Goal: Task Accomplishment & Management: Manage account settings

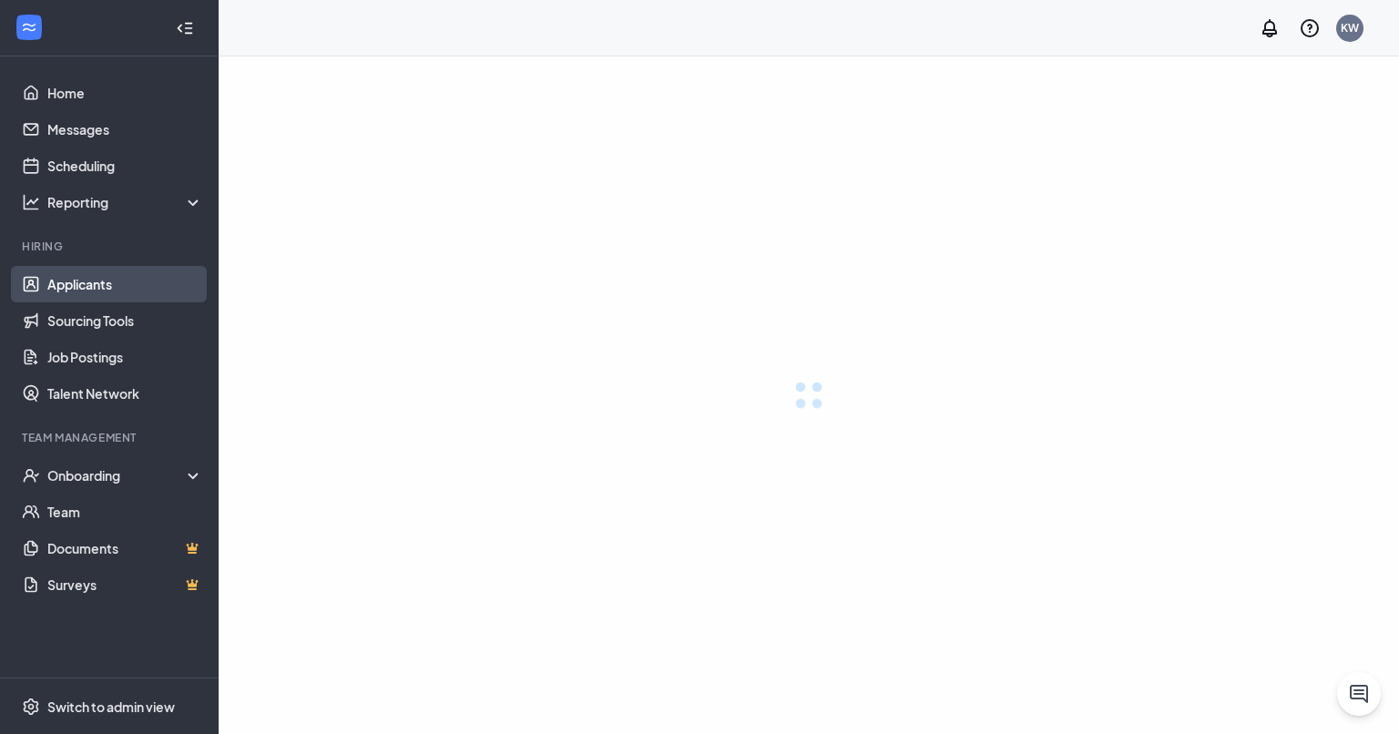
click at [95, 276] on link "Applicants" at bounding box center [125, 284] width 156 height 36
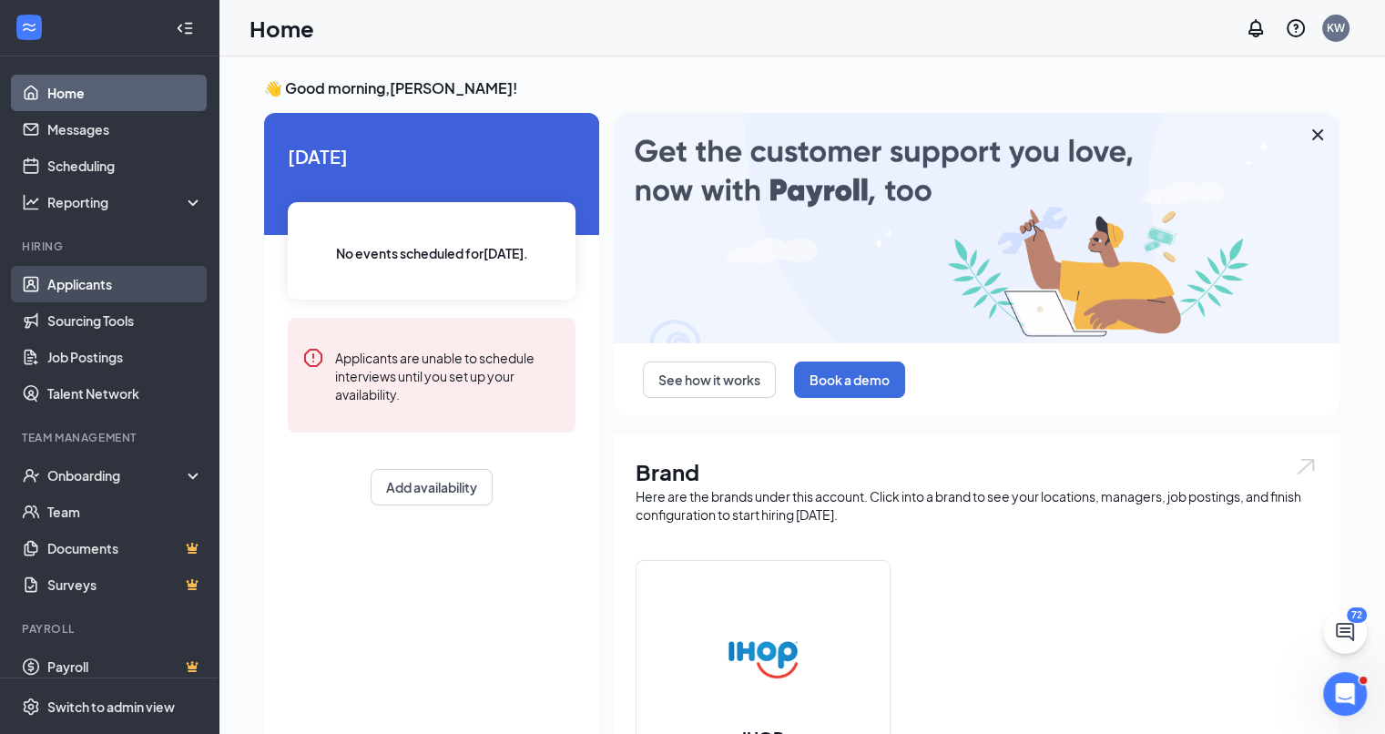
click at [113, 285] on link "Applicants" at bounding box center [125, 284] width 156 height 36
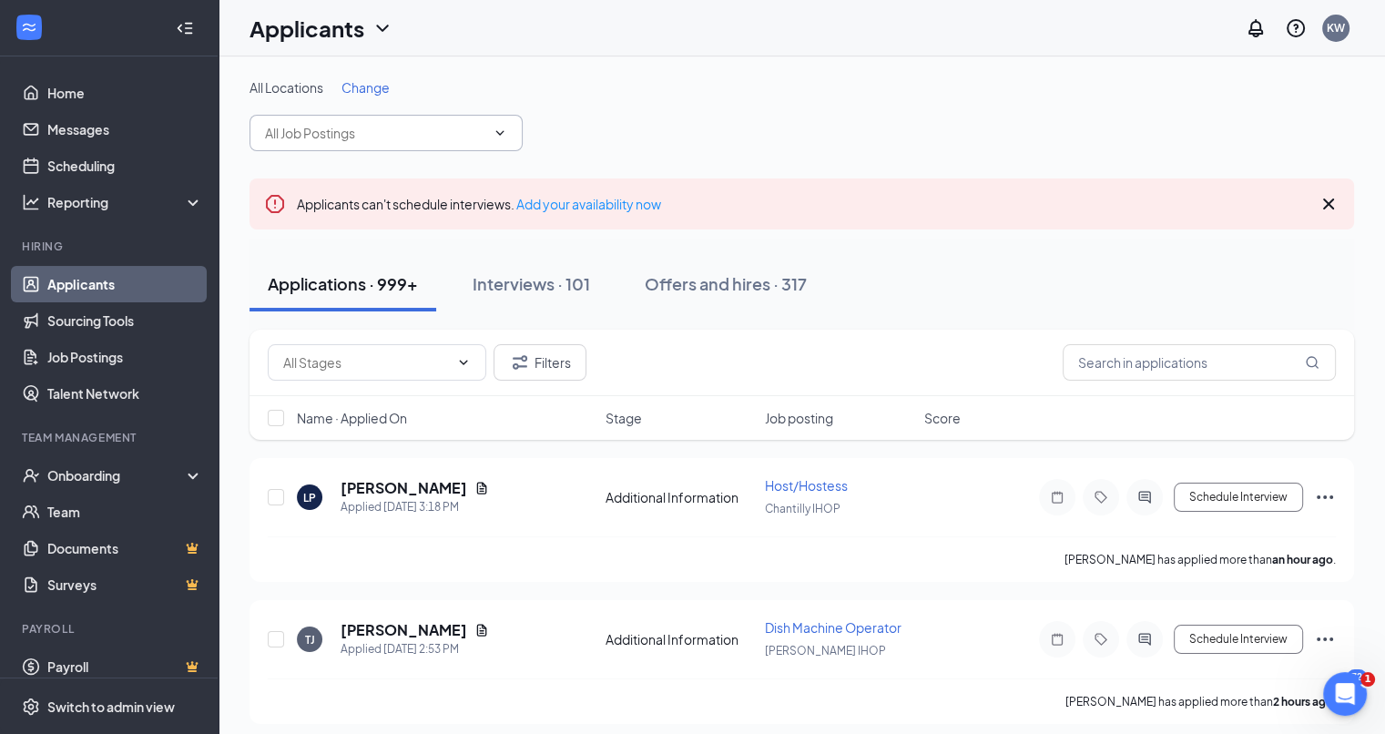
click at [496, 129] on icon "ChevronDown" at bounding box center [500, 133] width 15 height 15
click at [401, 129] on input "text" at bounding box center [375, 133] width 220 height 20
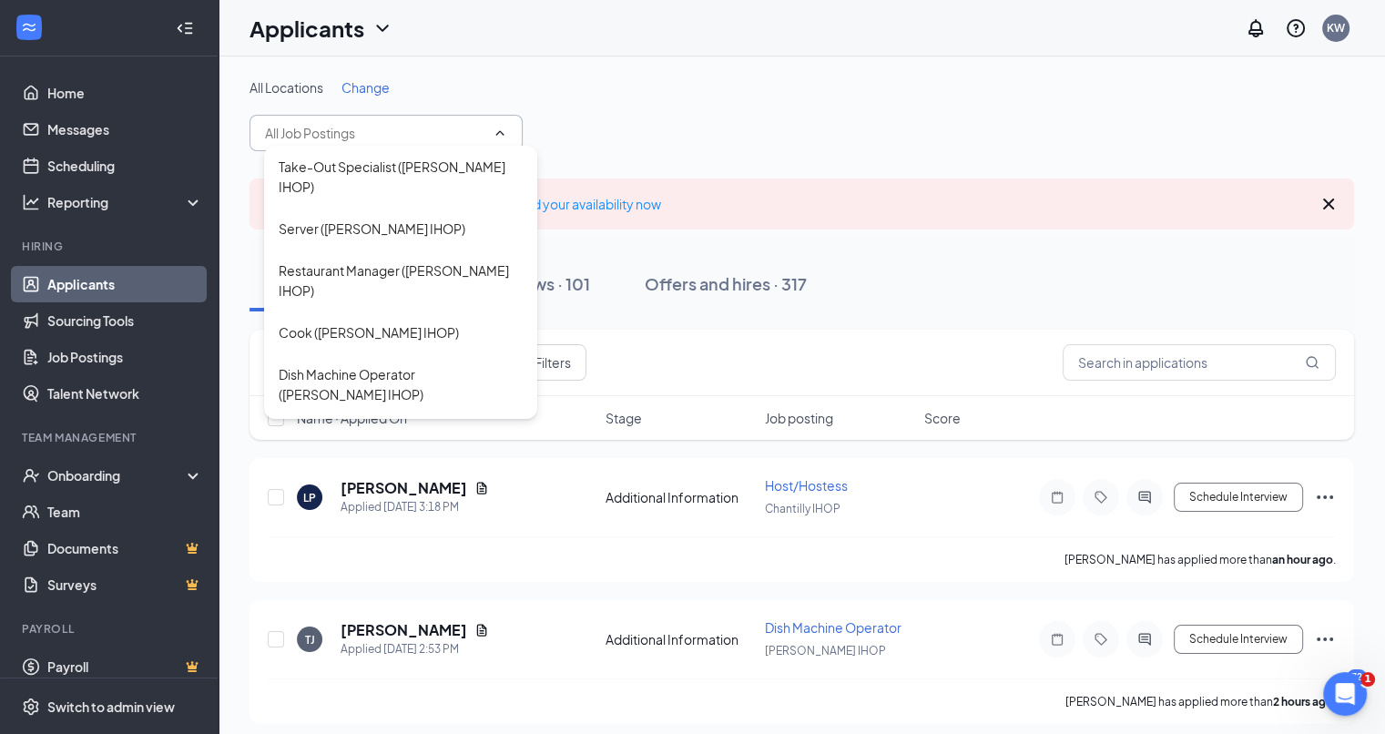
click at [354, 129] on input "text" at bounding box center [375, 133] width 220 height 20
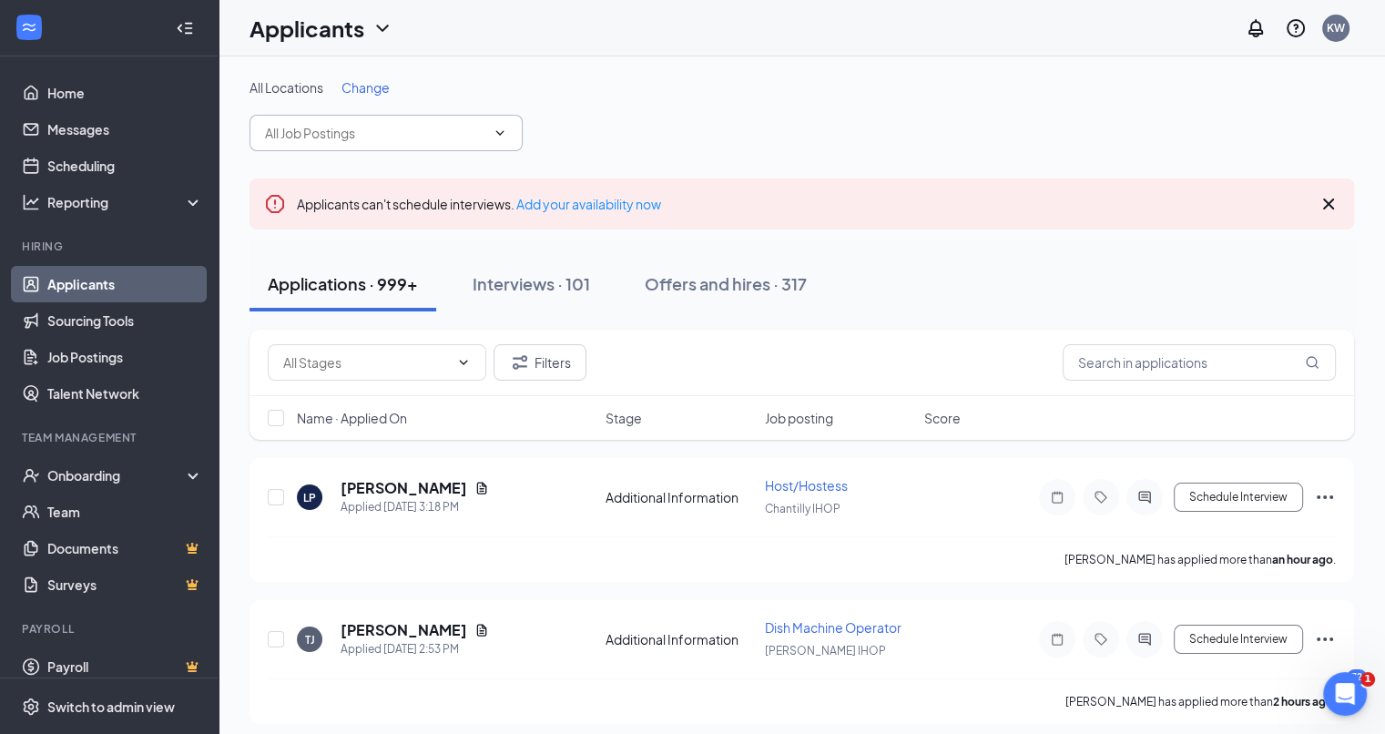
click at [354, 129] on input "text" at bounding box center [375, 133] width 220 height 20
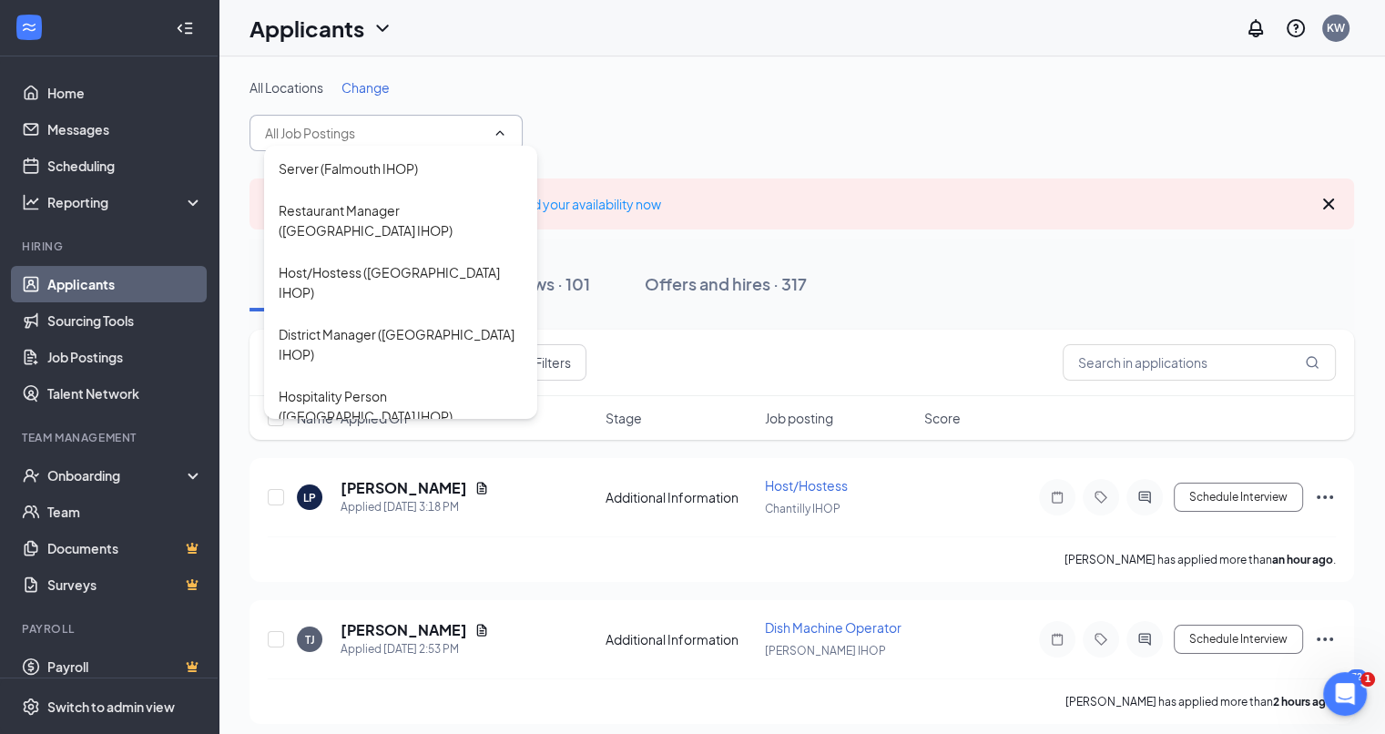
scroll to position [1548, 0]
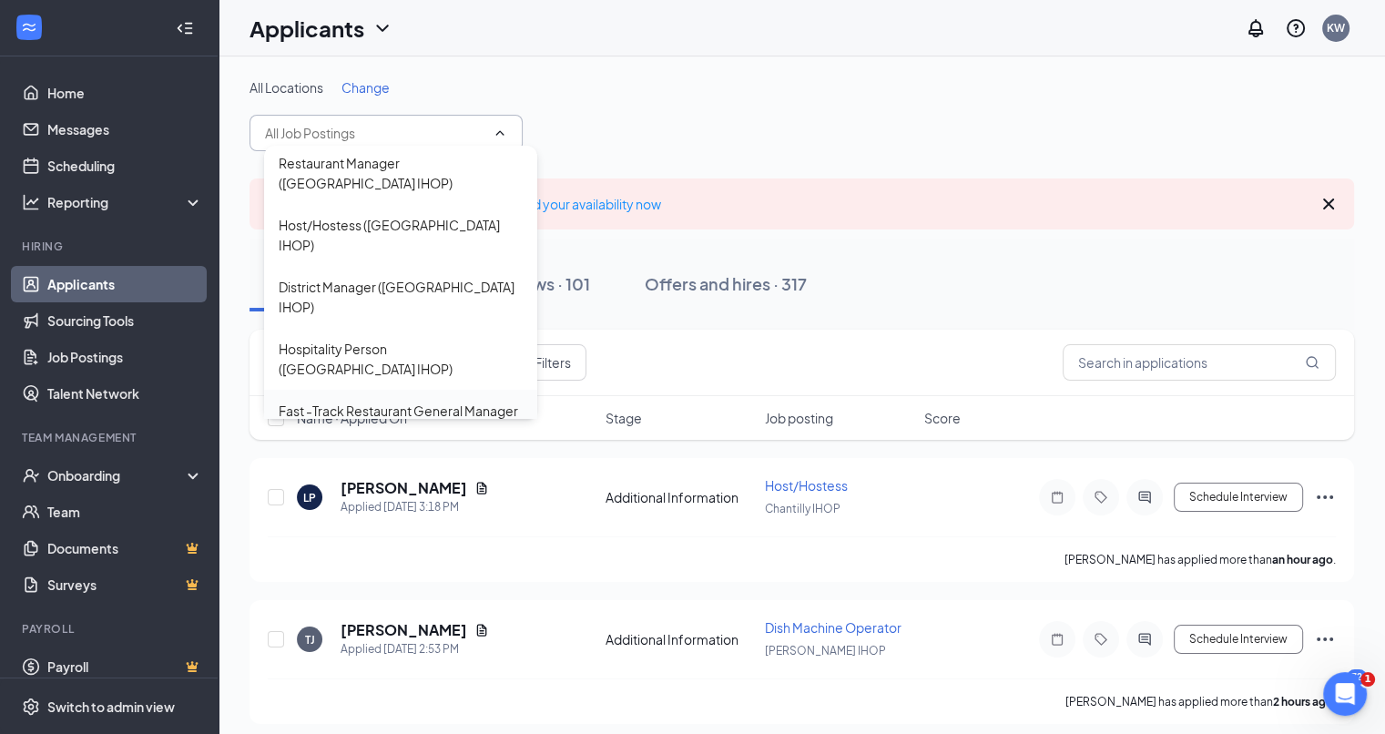
click at [387, 401] on div "Fast -Track Restaurant General Manager ([GEOGRAPHIC_DATA] IHOP)" at bounding box center [401, 421] width 244 height 40
type input "Fast -Track Restaurant General Manager ([GEOGRAPHIC_DATA] IHOP)"
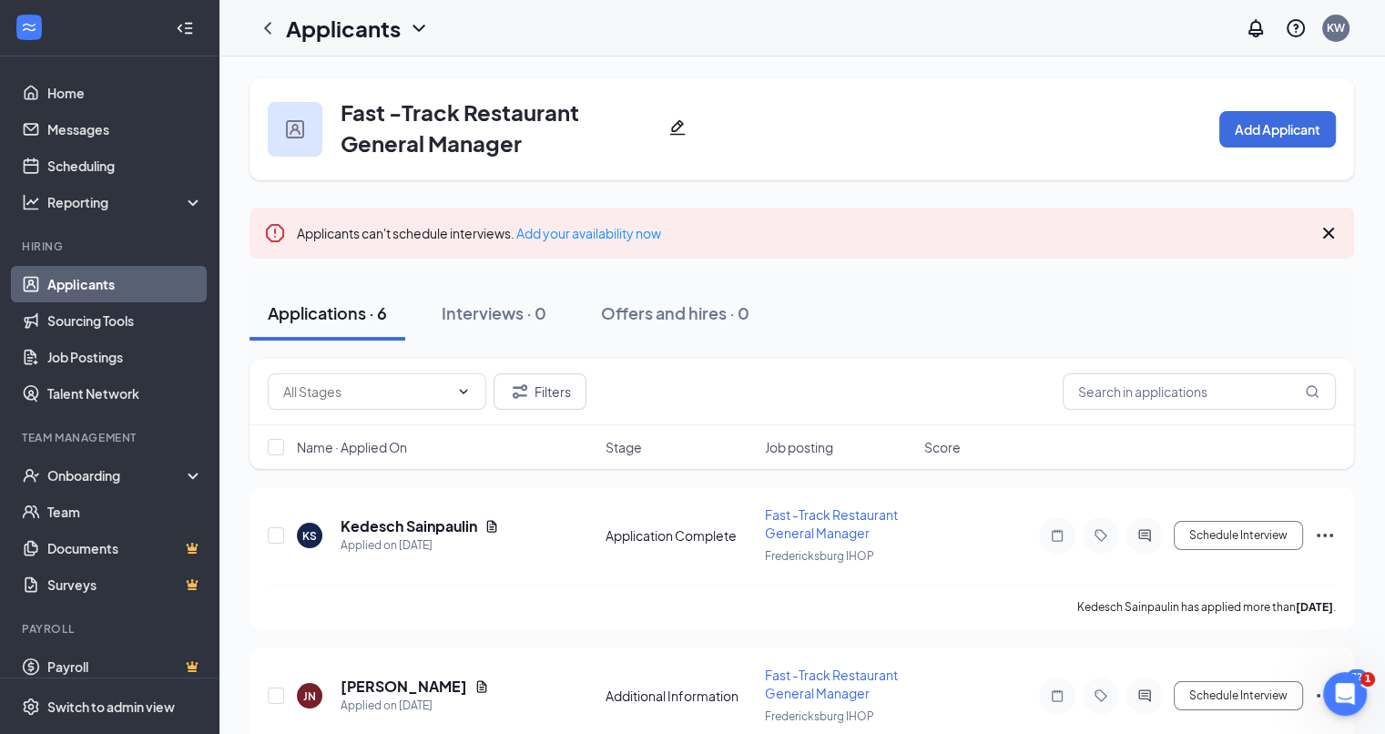
click at [419, 30] on icon "ChevronDown" at bounding box center [418, 28] width 12 height 7
click at [353, 75] on link "Applicants" at bounding box center [395, 79] width 197 height 18
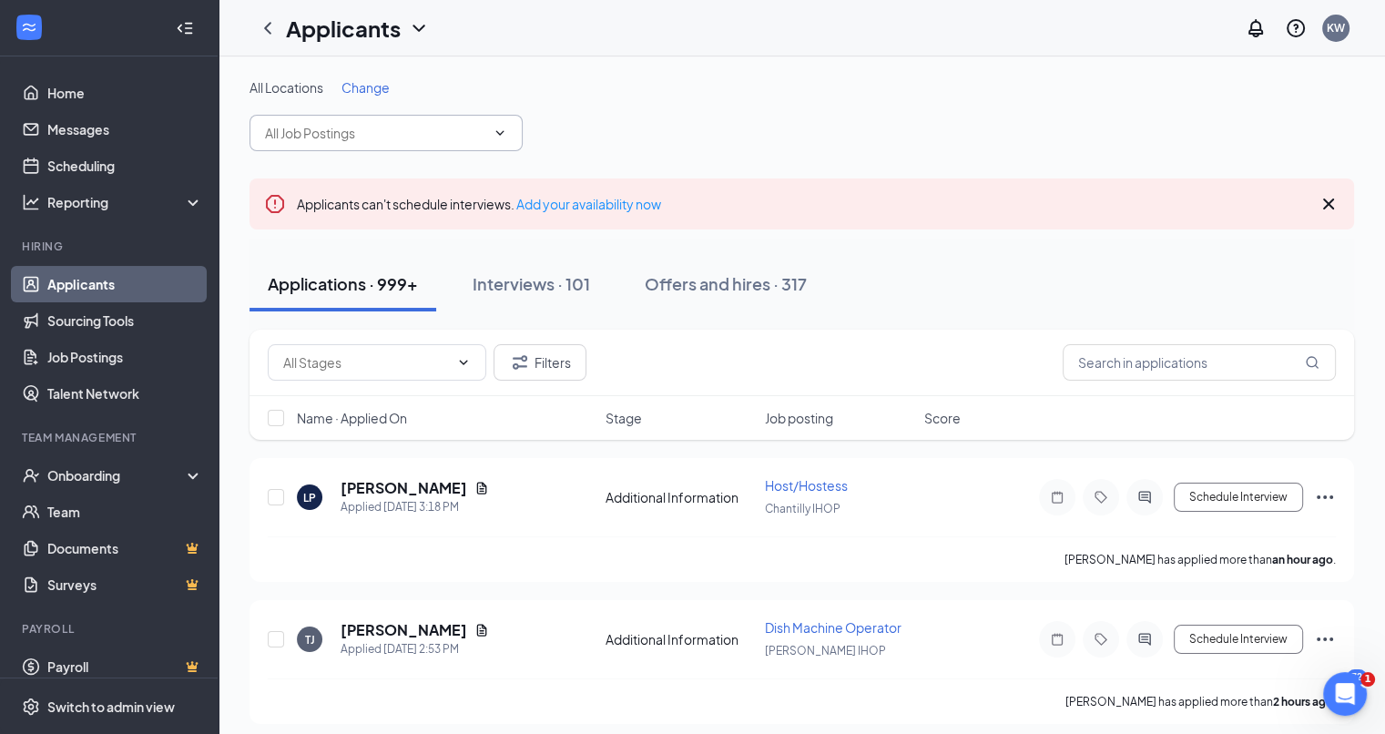
click at [300, 131] on input "text" at bounding box center [375, 133] width 220 height 20
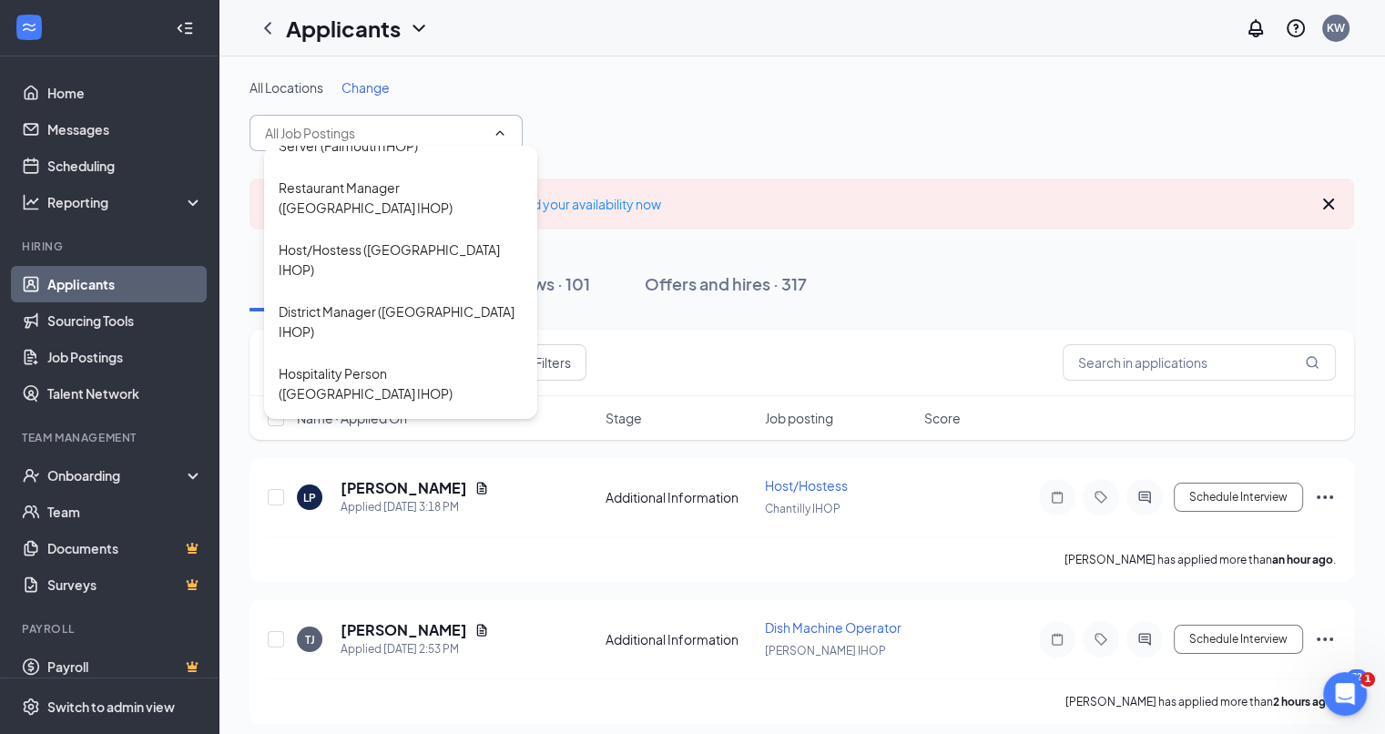
scroll to position [1548, 0]
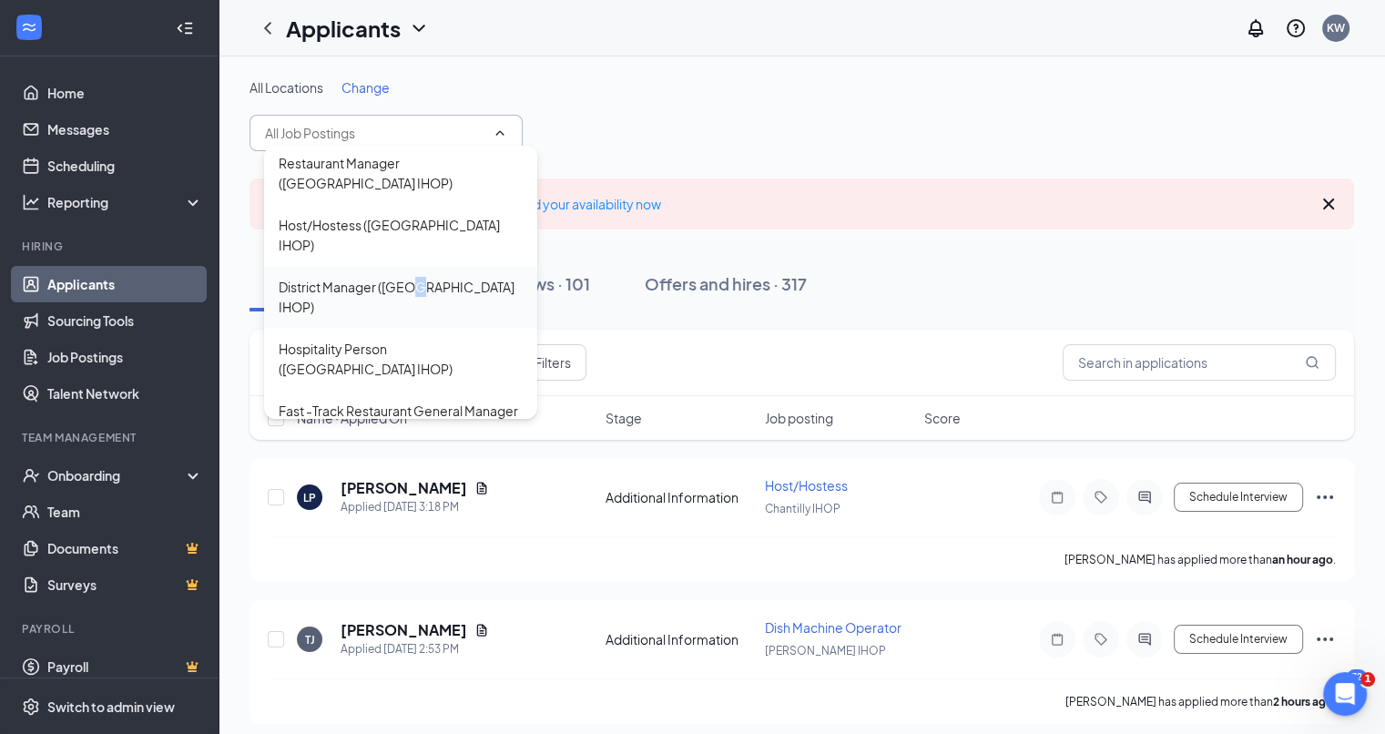
click at [415, 277] on div "District Manager ([GEOGRAPHIC_DATA] IHOP)" at bounding box center [401, 297] width 244 height 40
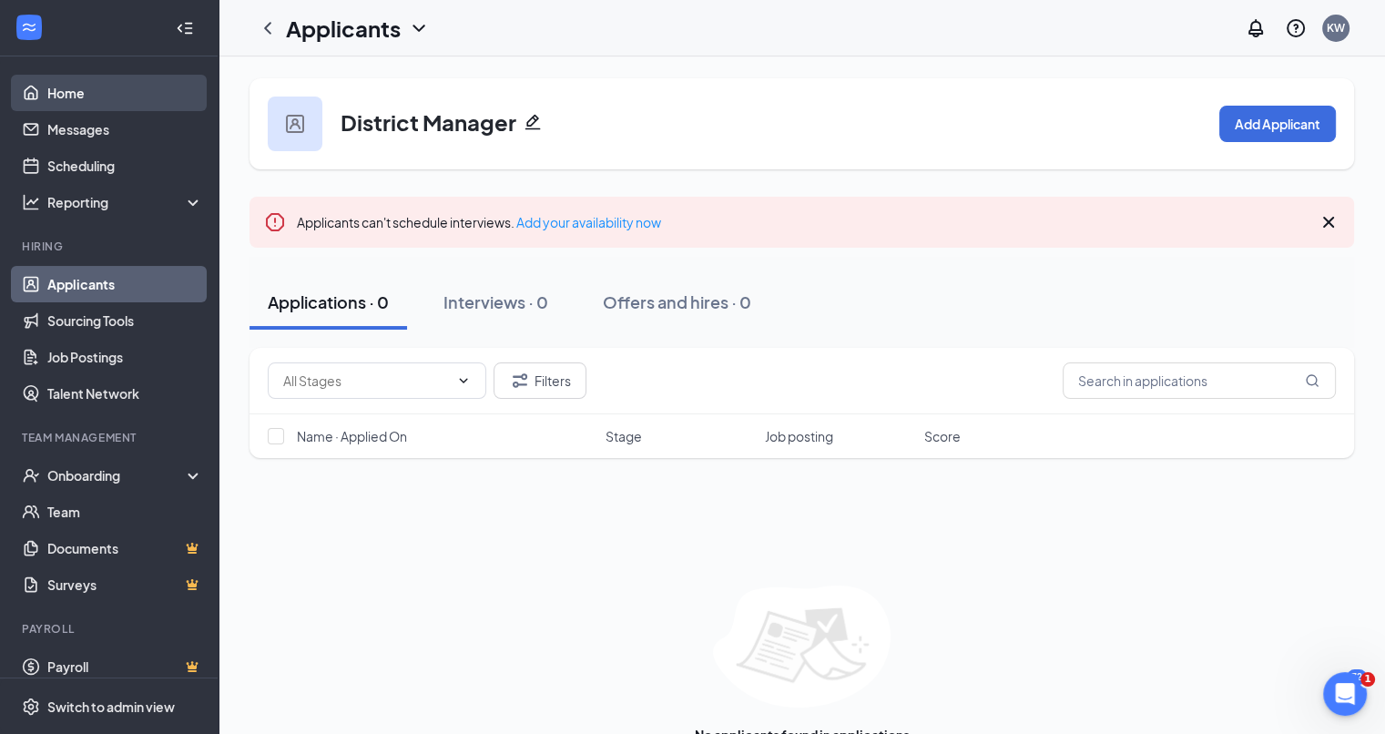
click at [81, 87] on link "Home" at bounding box center [125, 93] width 156 height 36
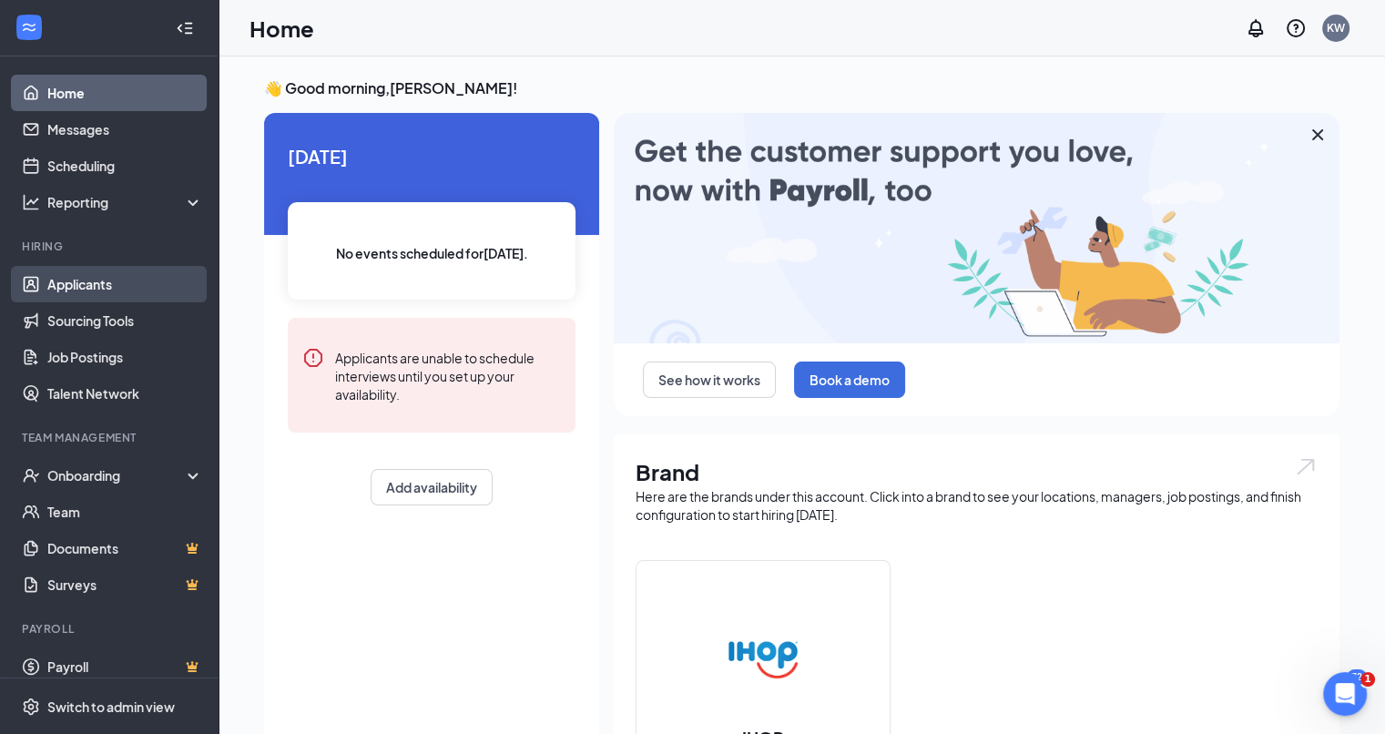
click at [77, 284] on link "Applicants" at bounding box center [125, 284] width 156 height 36
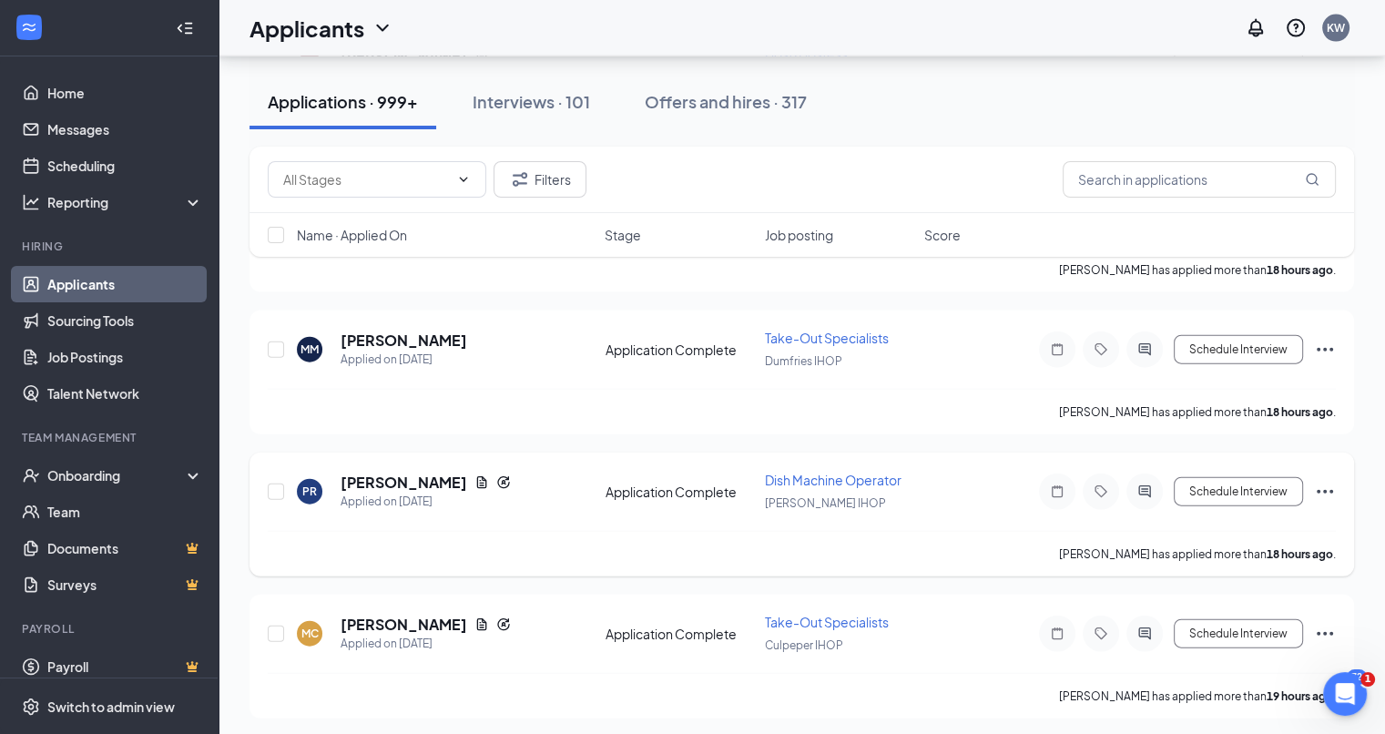
scroll to position [4006, 0]
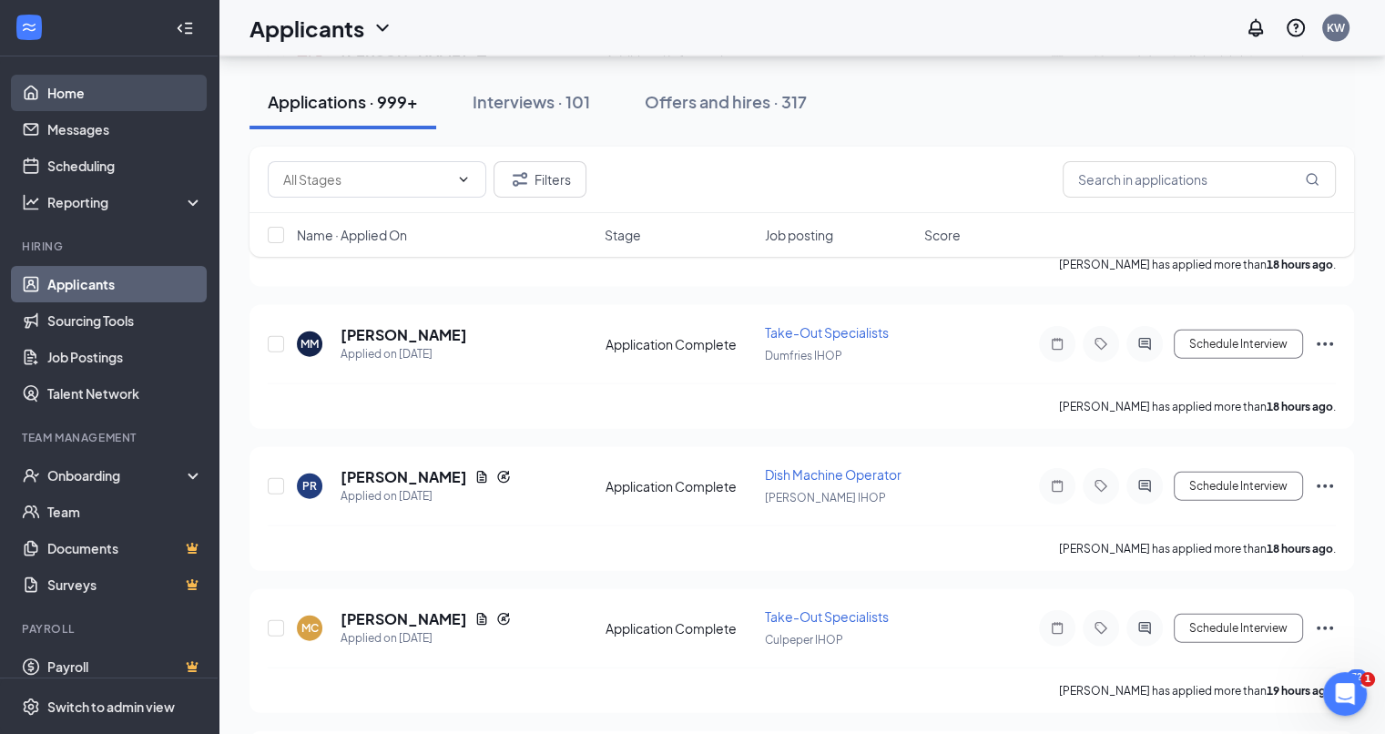
click at [81, 88] on link "Home" at bounding box center [125, 93] width 156 height 36
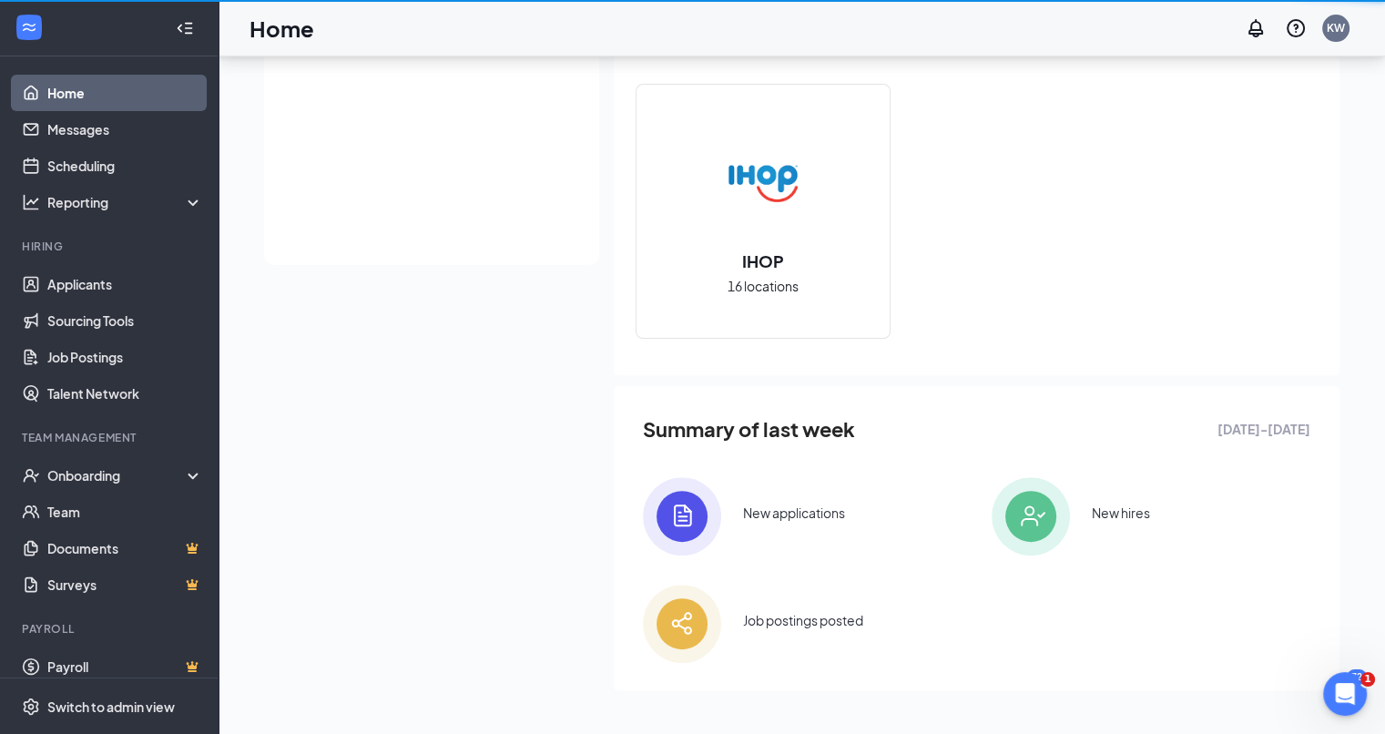
scroll to position [476, 0]
